Goal: Task Accomplishment & Management: Use online tool/utility

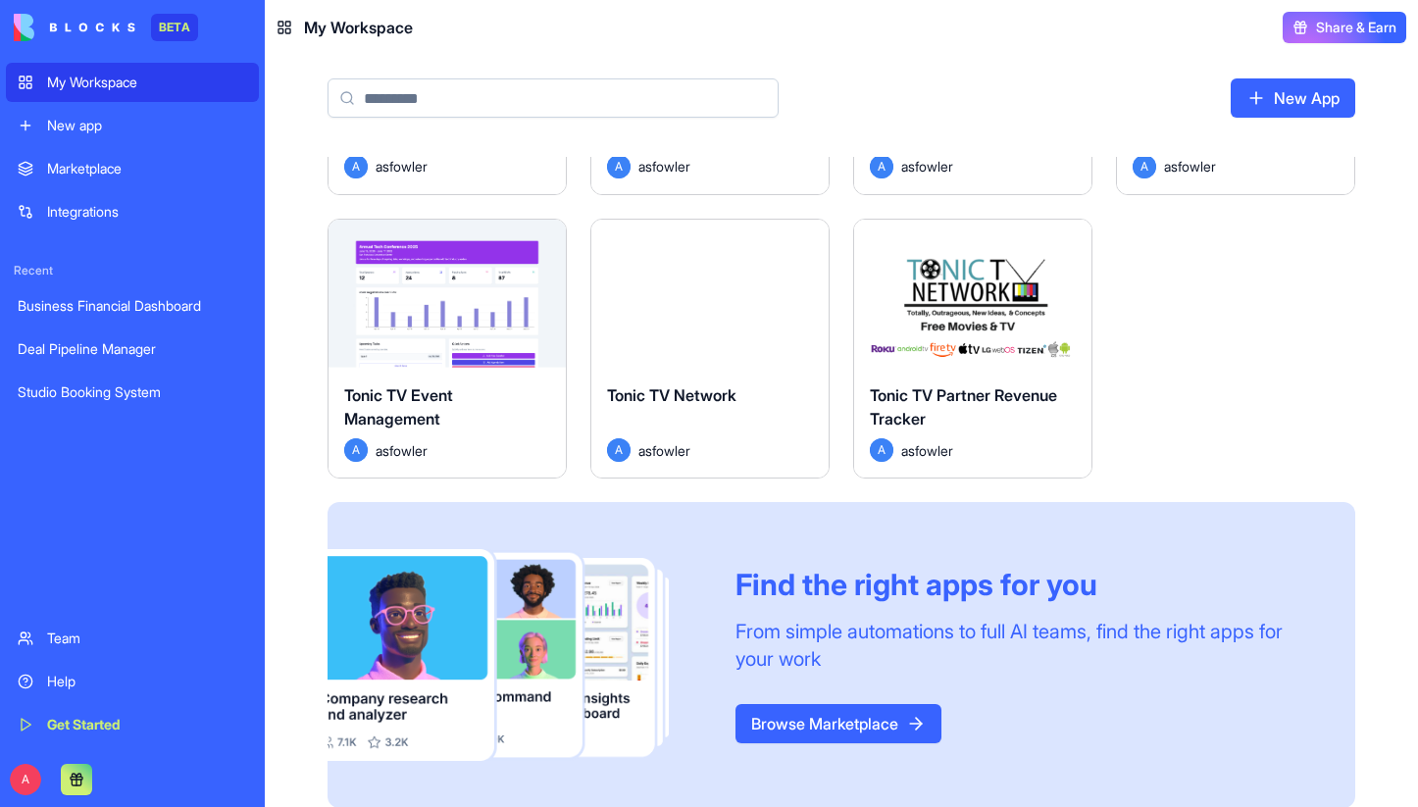
scroll to position [808, 0]
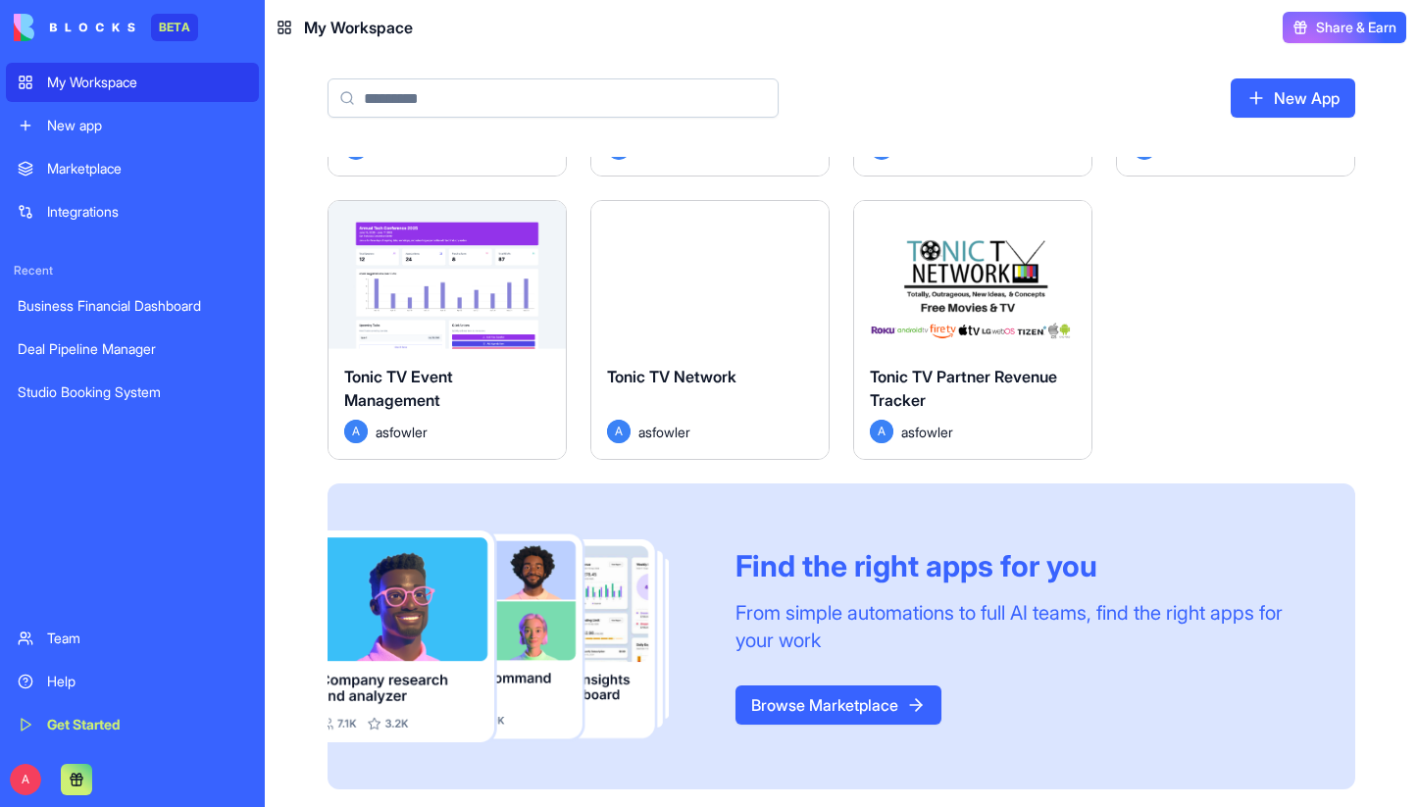
click at [158, 178] on div "Marketplace" at bounding box center [147, 169] width 200 height 20
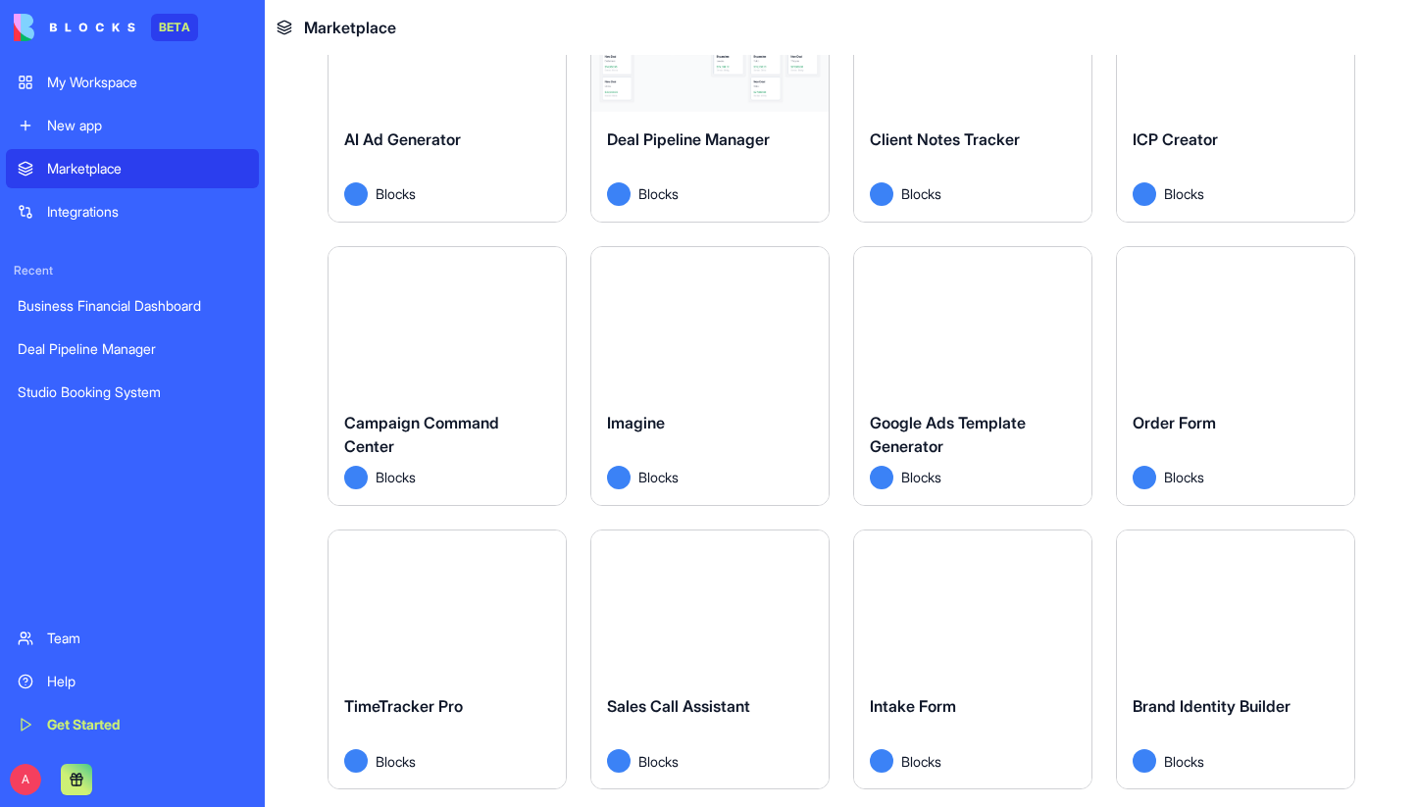
scroll to position [840, 0]
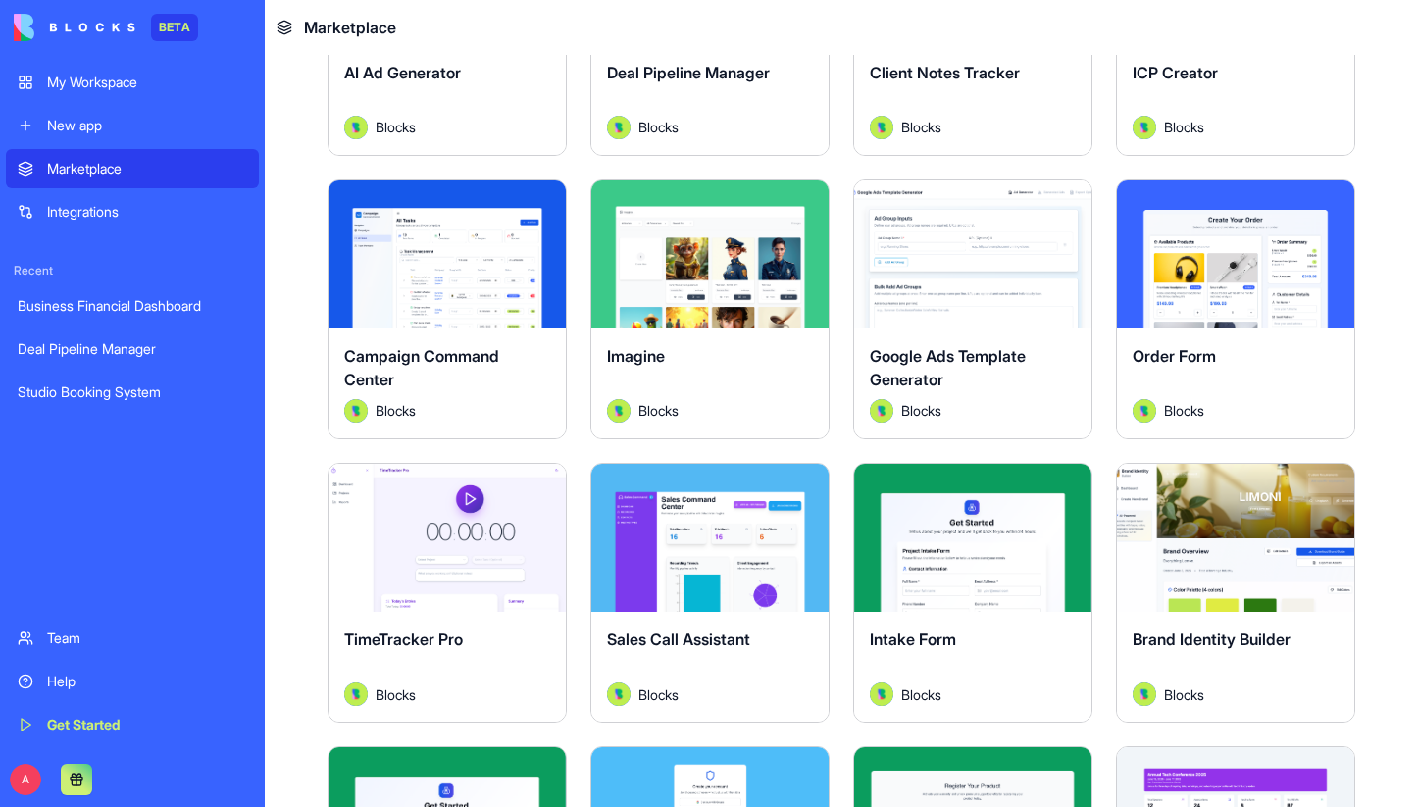
click at [508, 584] on div "Explore" at bounding box center [447, 538] width 237 height 148
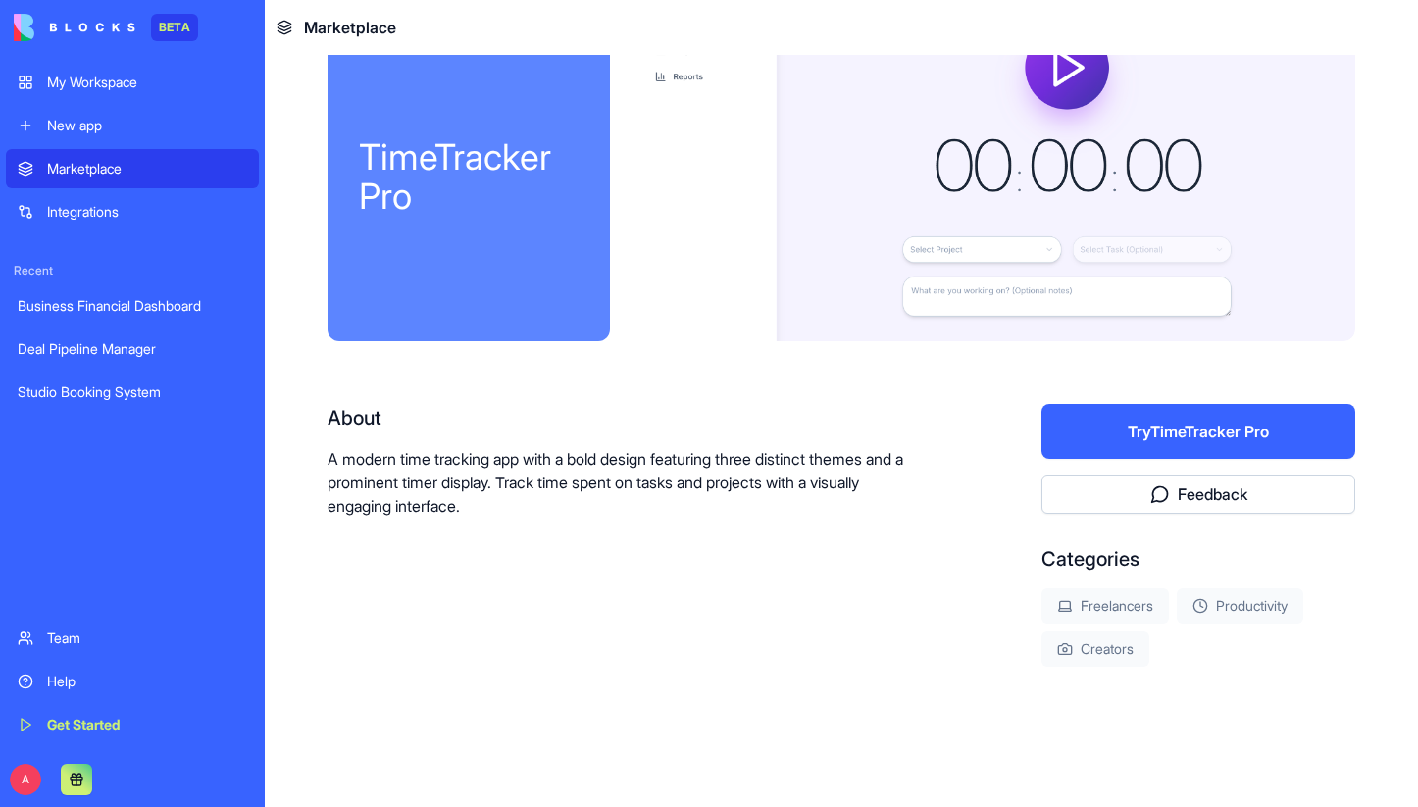
scroll to position [60, 0]
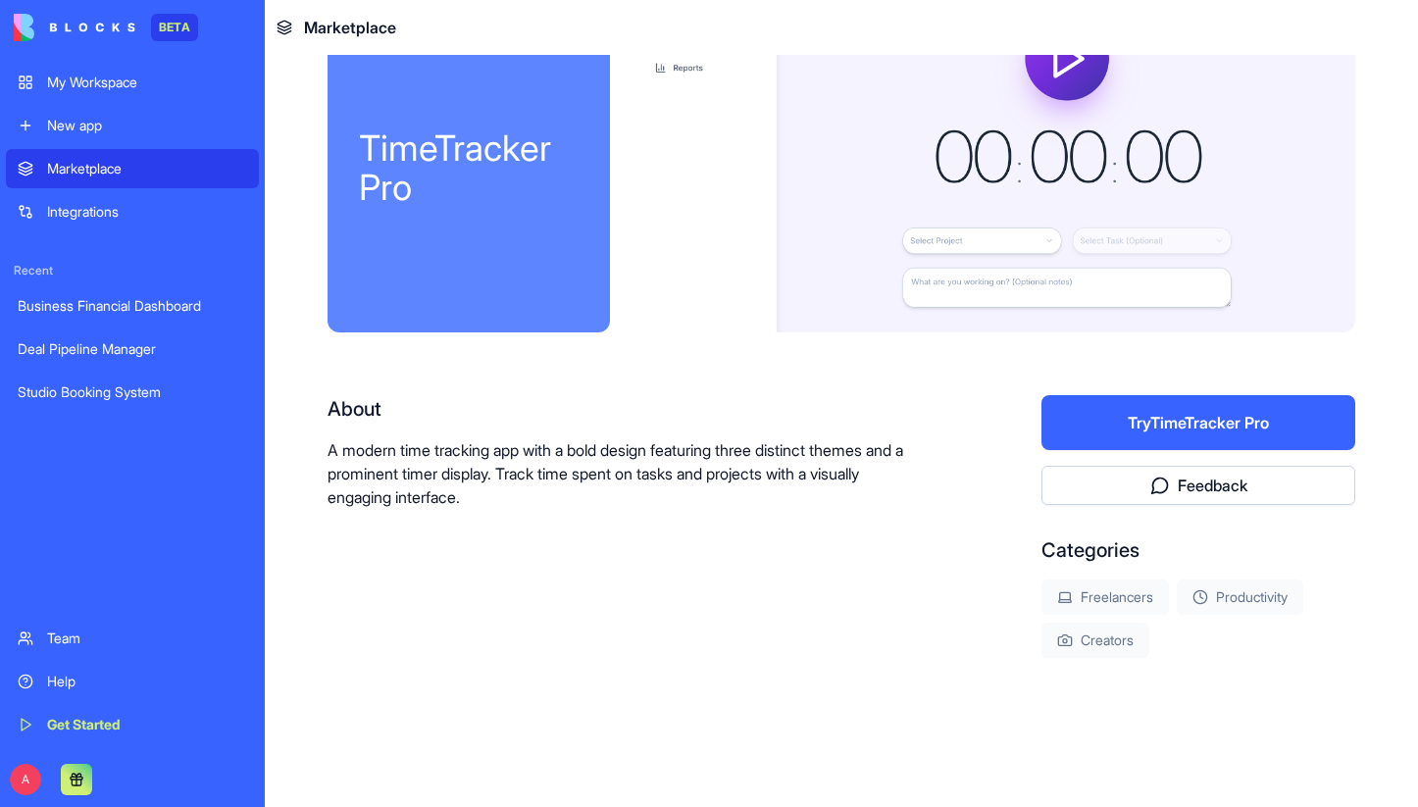
click at [98, 163] on div "Marketplace" at bounding box center [147, 169] width 200 height 20
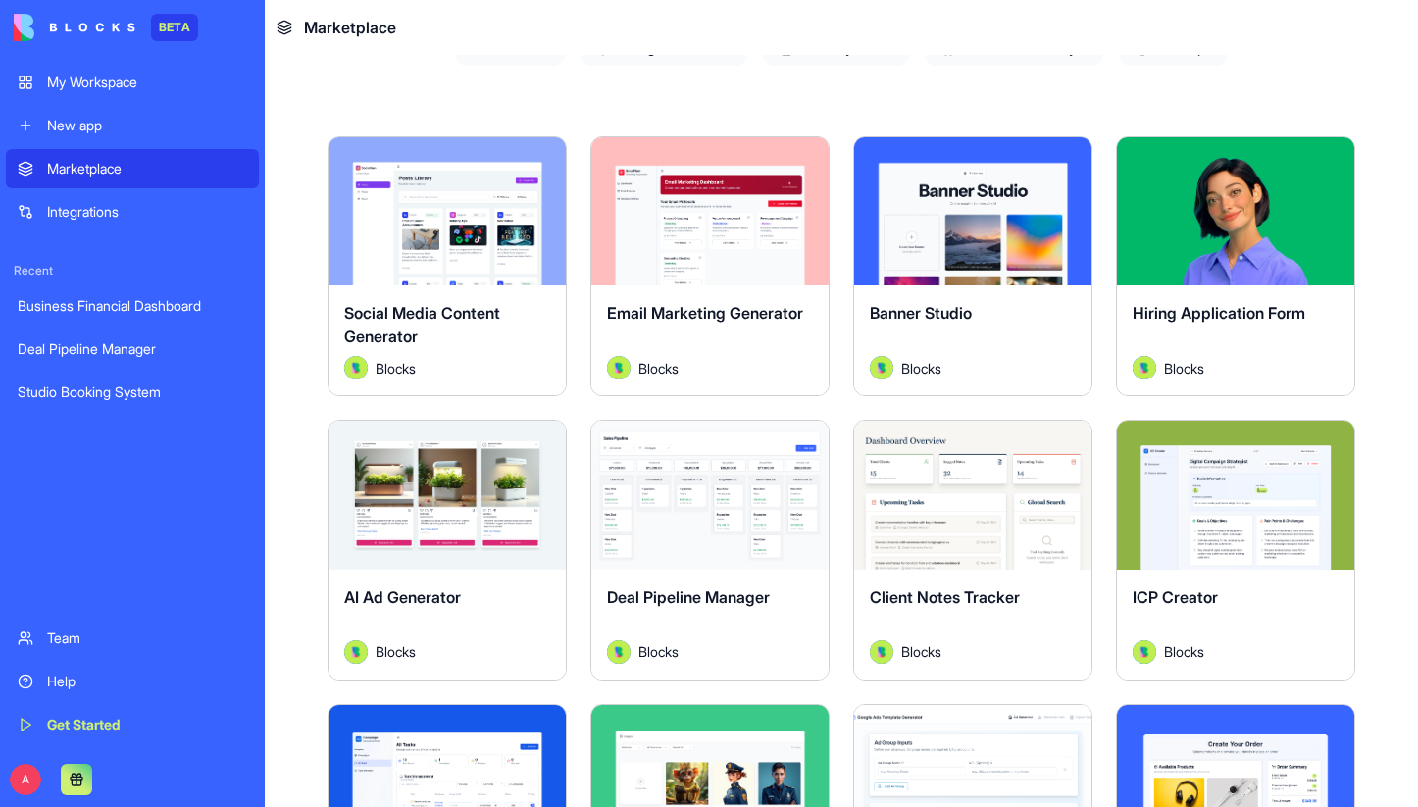
scroll to position [302, 0]
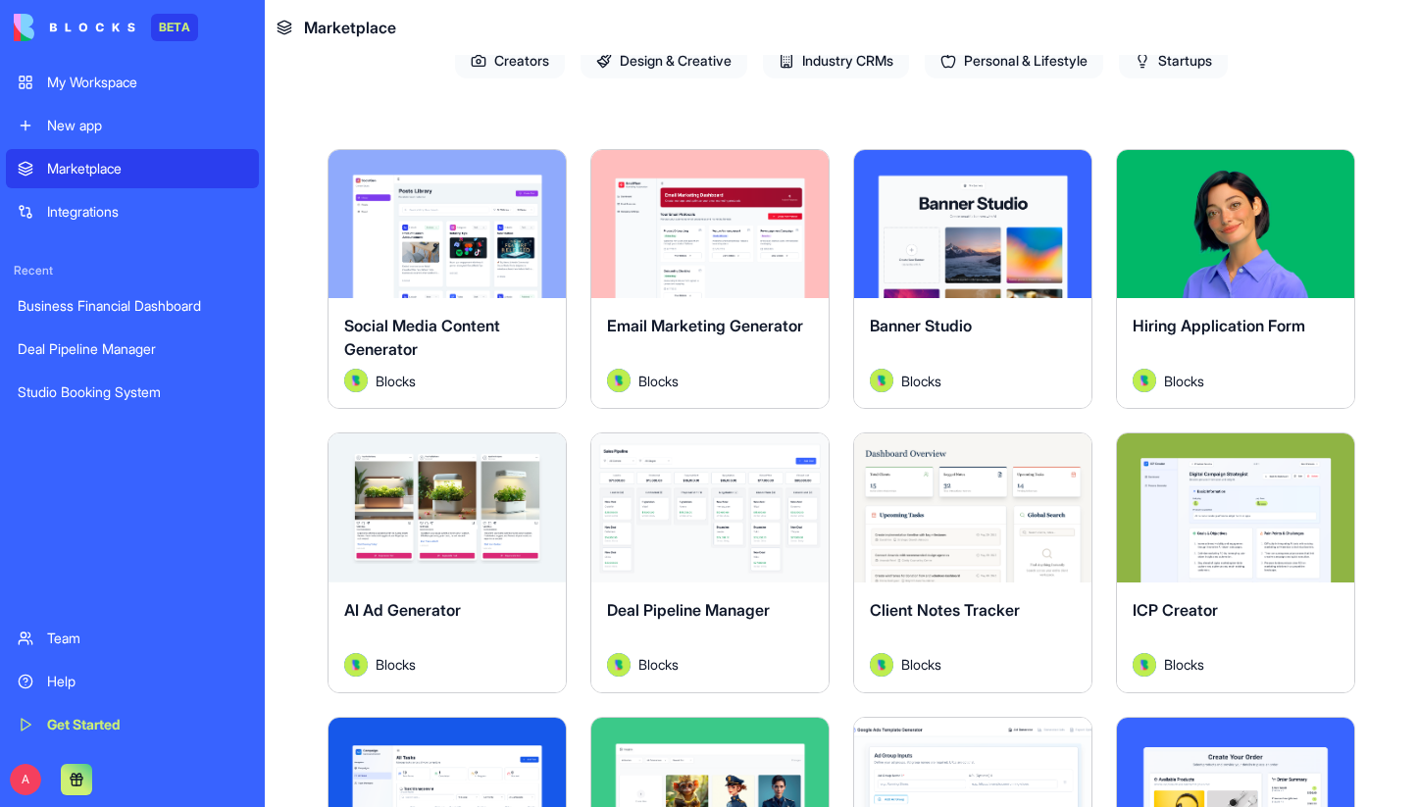
click at [107, 637] on div "Team" at bounding box center [147, 639] width 200 height 20
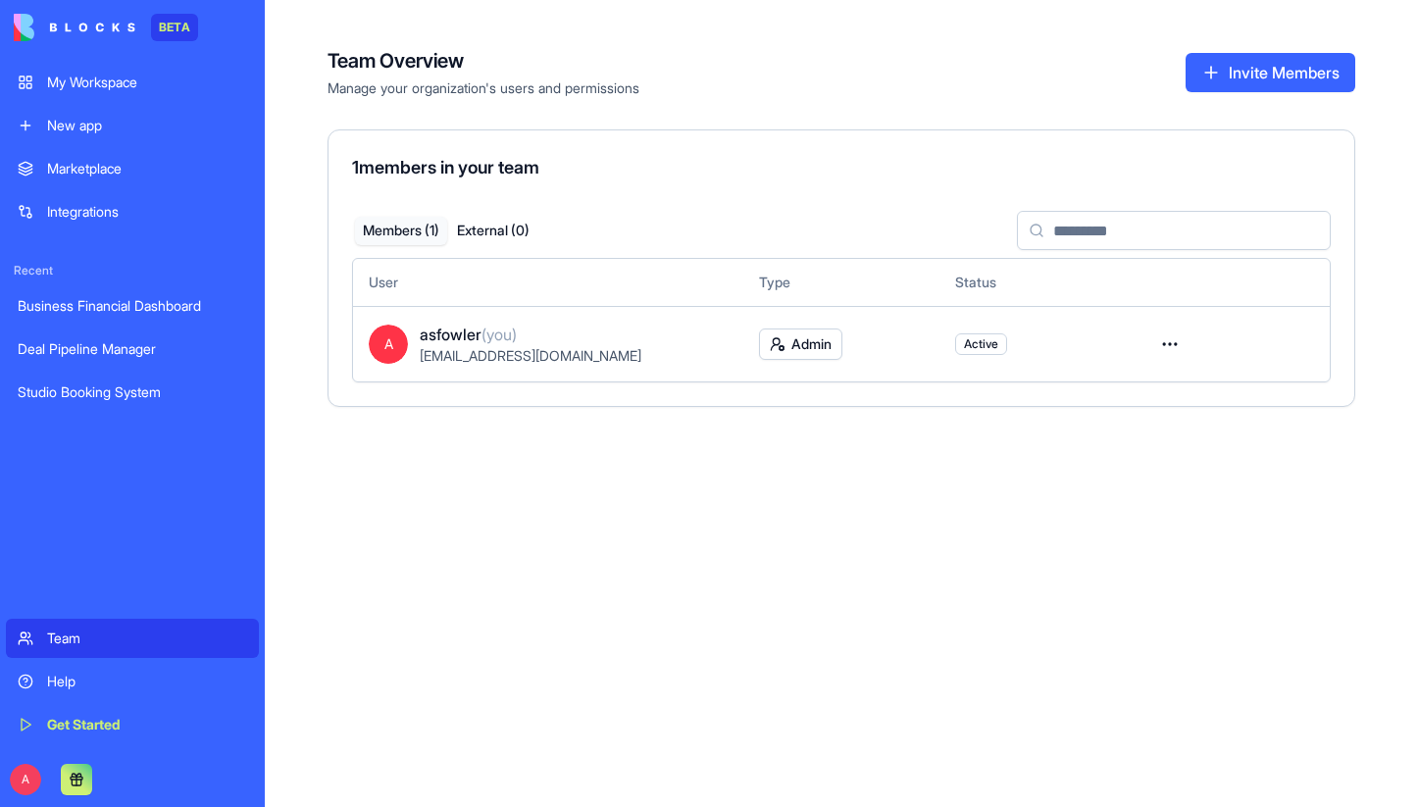
click at [118, 179] on link "Marketplace" at bounding box center [132, 168] width 253 height 39
click at [123, 171] on div "Marketplace" at bounding box center [147, 169] width 200 height 20
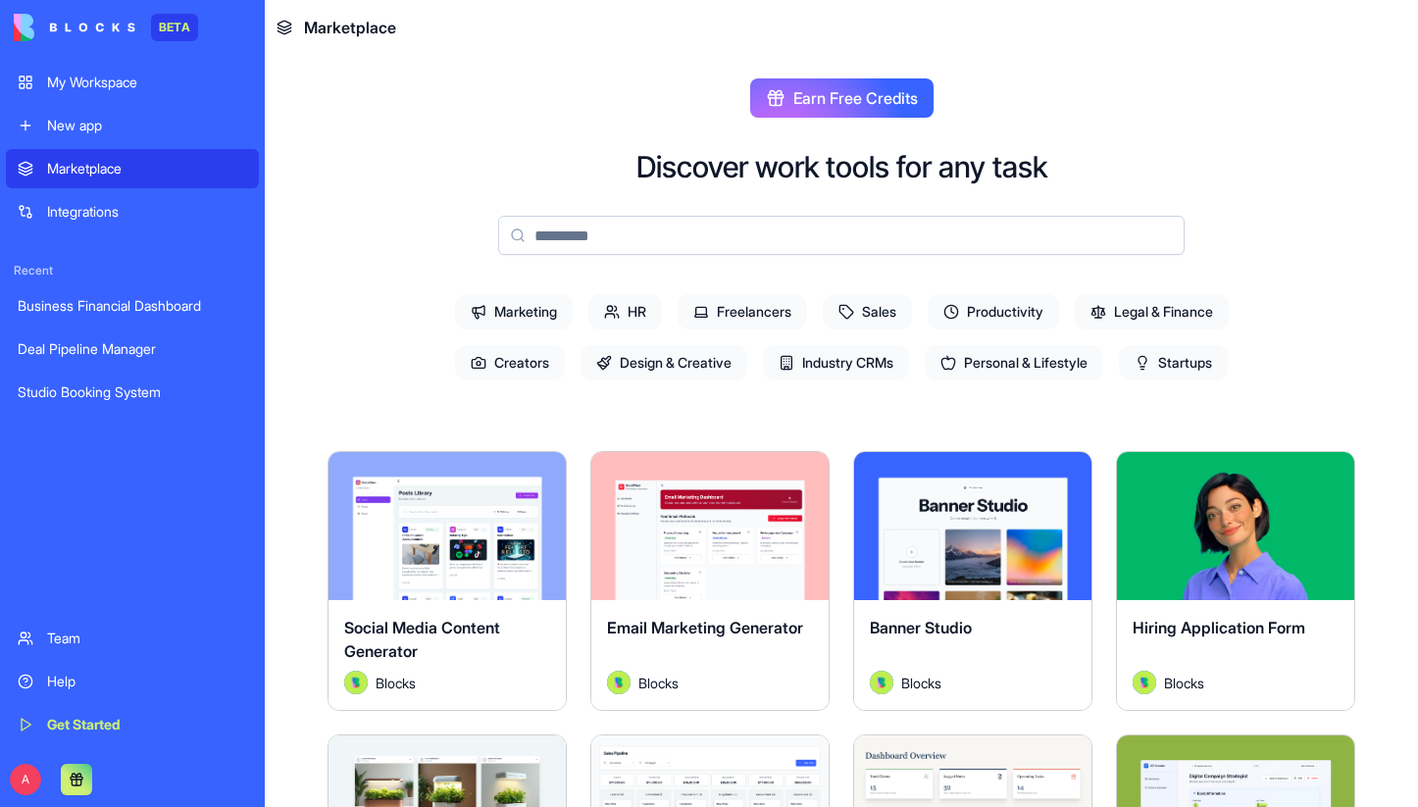
click at [98, 160] on div "Marketplace" at bounding box center [147, 169] width 200 height 20
click at [518, 362] on span "Creators" at bounding box center [510, 362] width 110 height 35
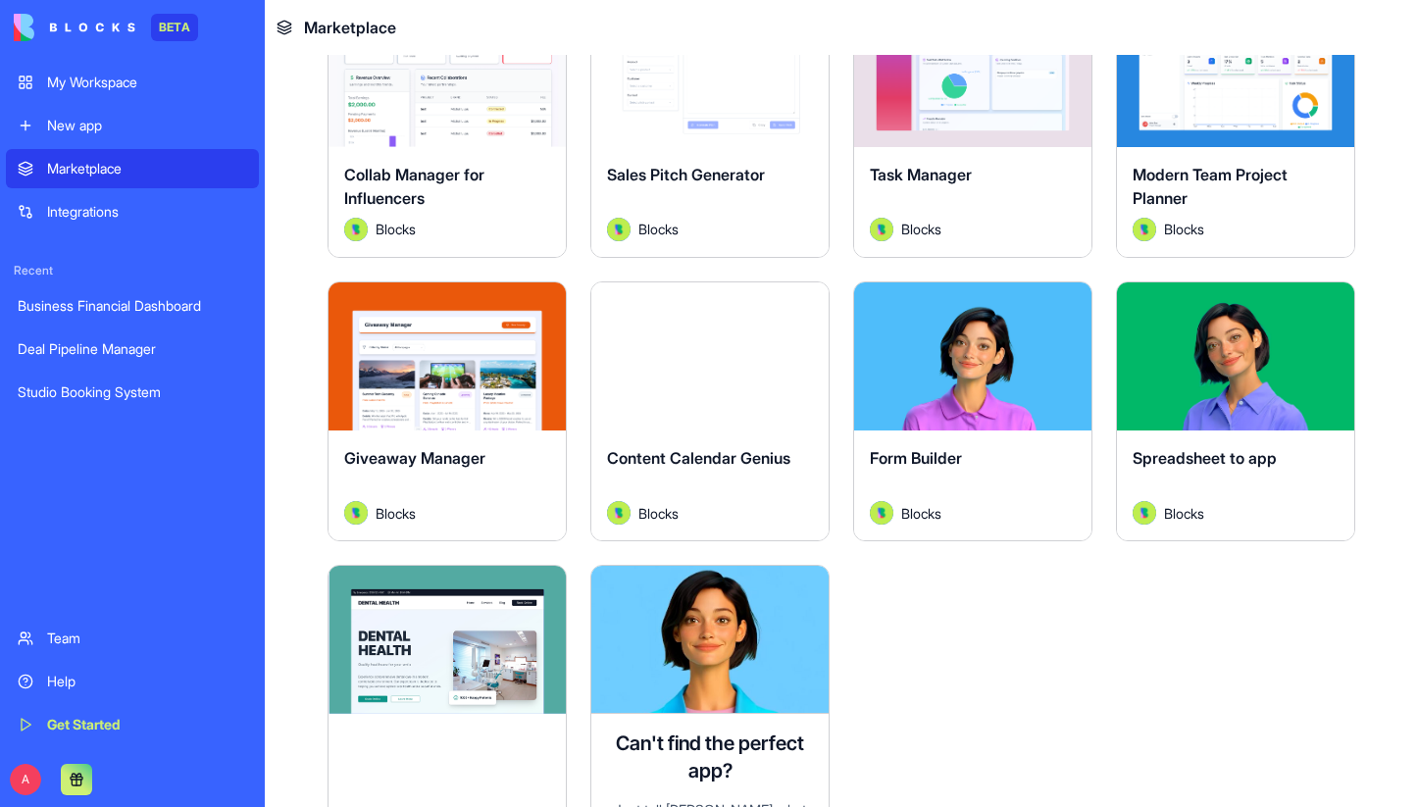
scroll to position [957, 0]
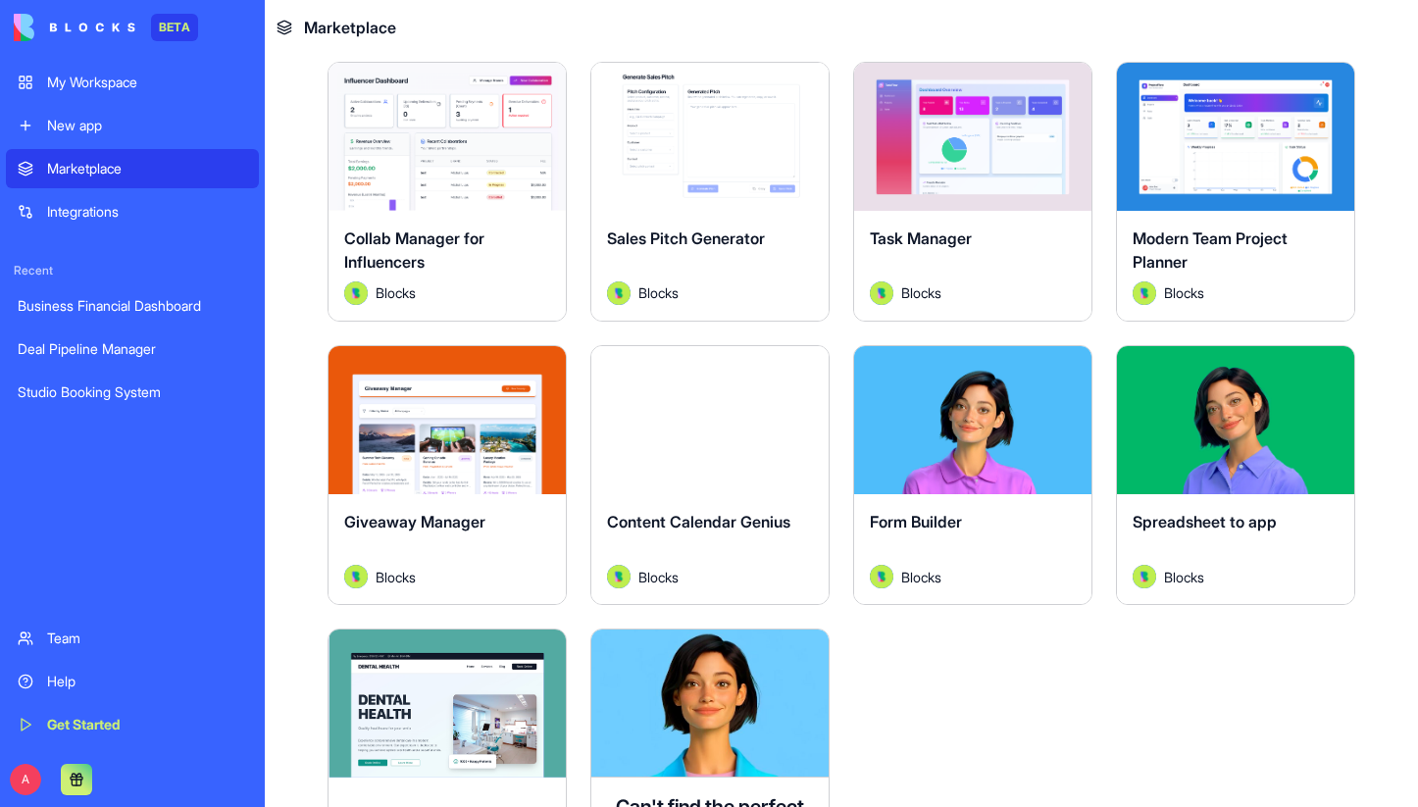
click at [509, 436] on div "Explore" at bounding box center [447, 420] width 237 height 148
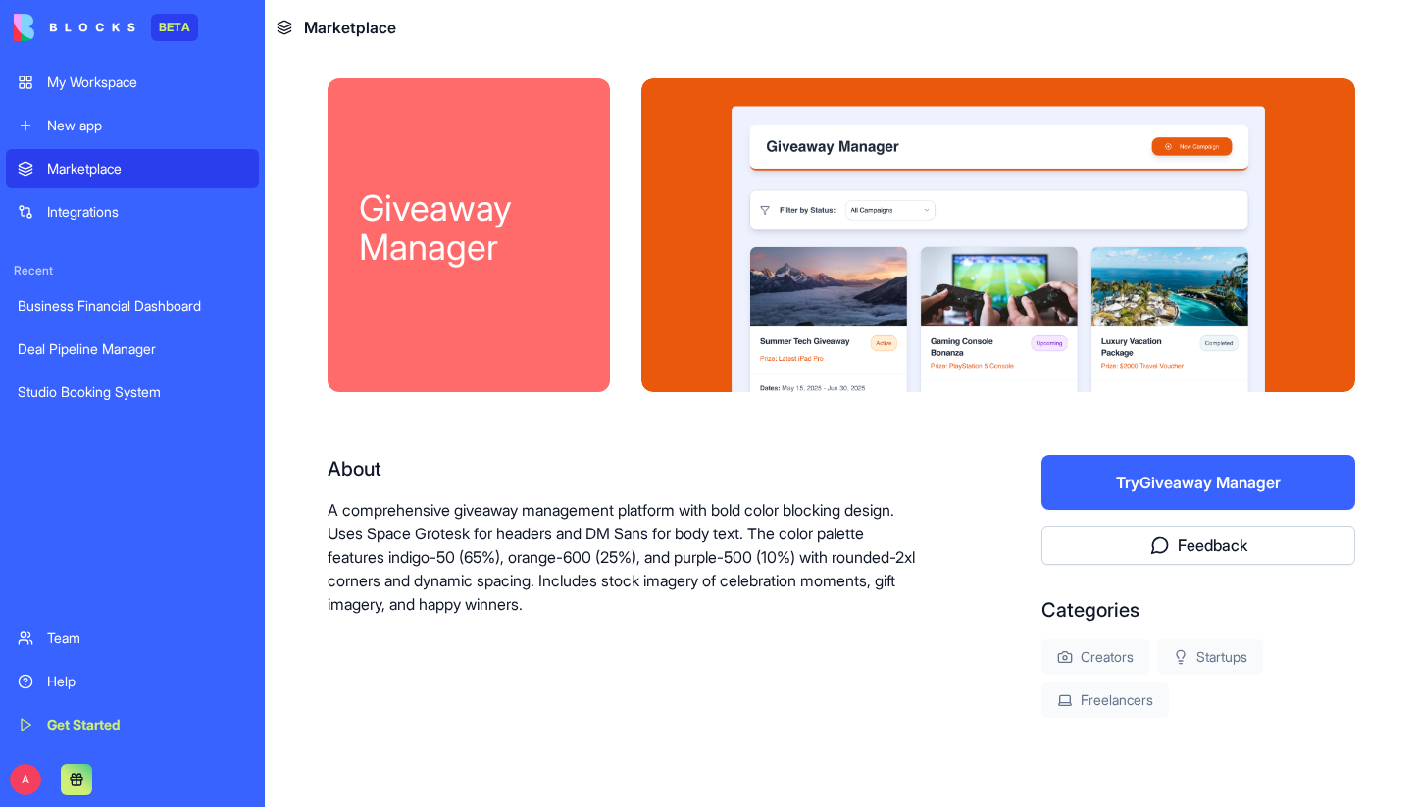
click at [1127, 479] on button "Try Giveaway Manager" at bounding box center [1199, 482] width 314 height 55
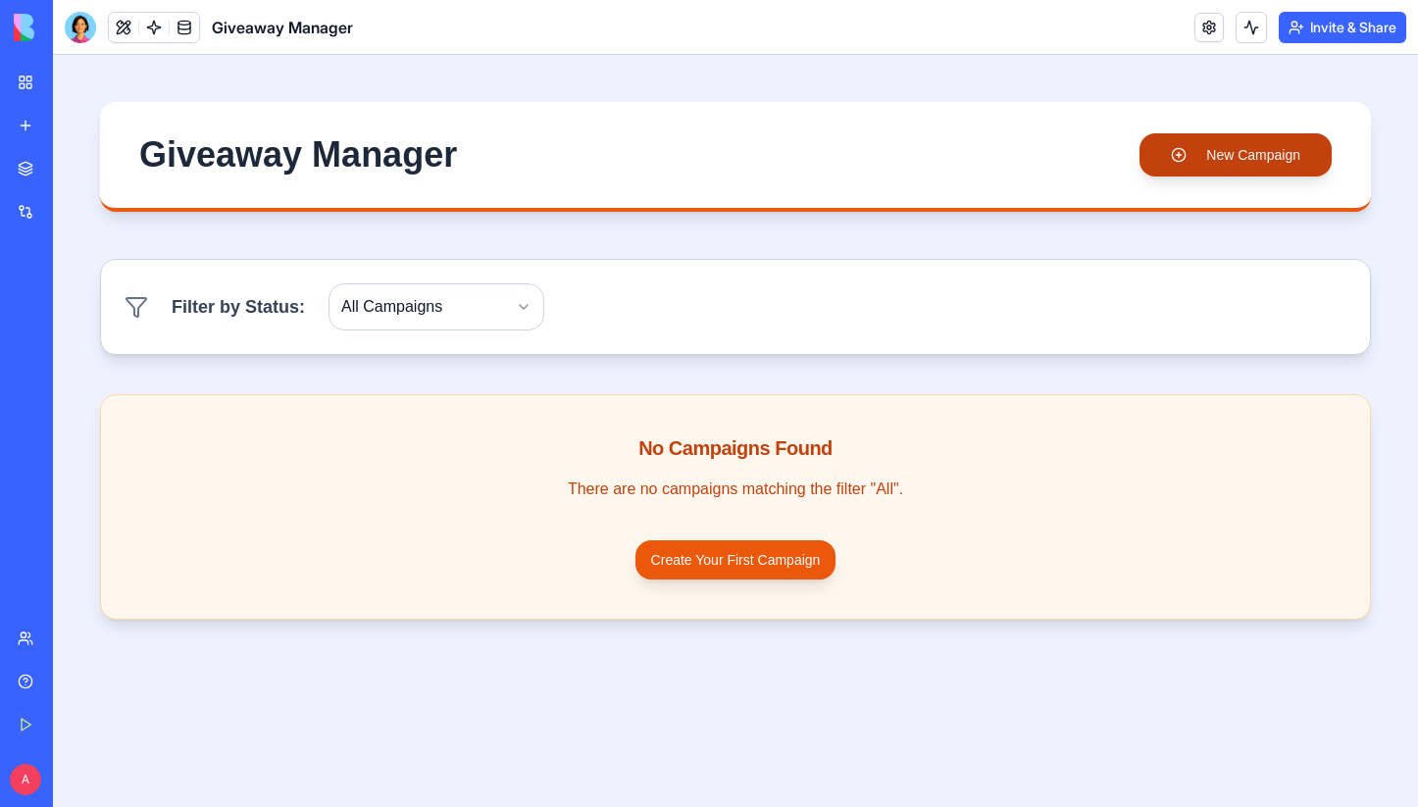
click at [1190, 164] on button "New Campaign" at bounding box center [1236, 154] width 192 height 43
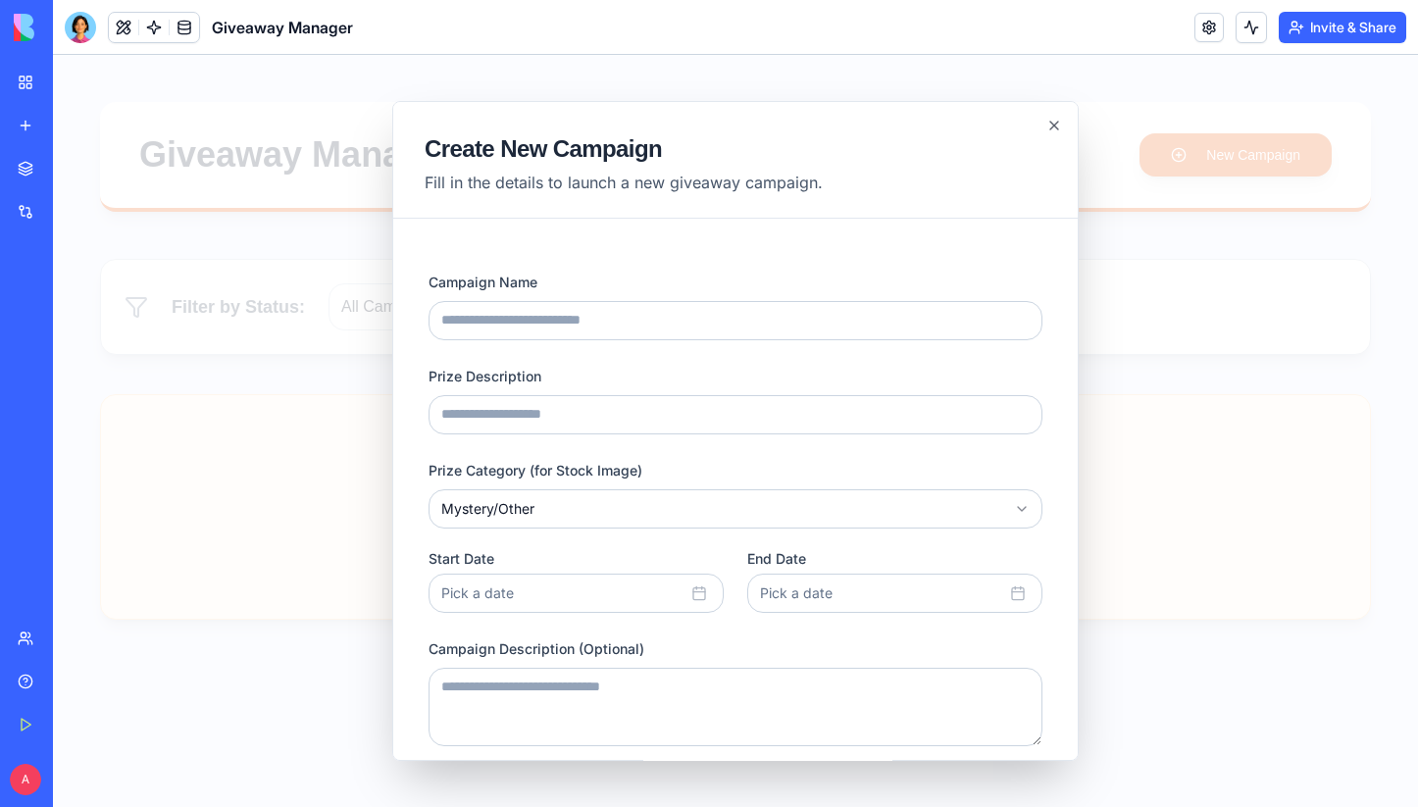
click at [817, 235] on div "**********" at bounding box center [735, 497] width 685 height 527
